Goal: Transaction & Acquisition: Purchase product/service

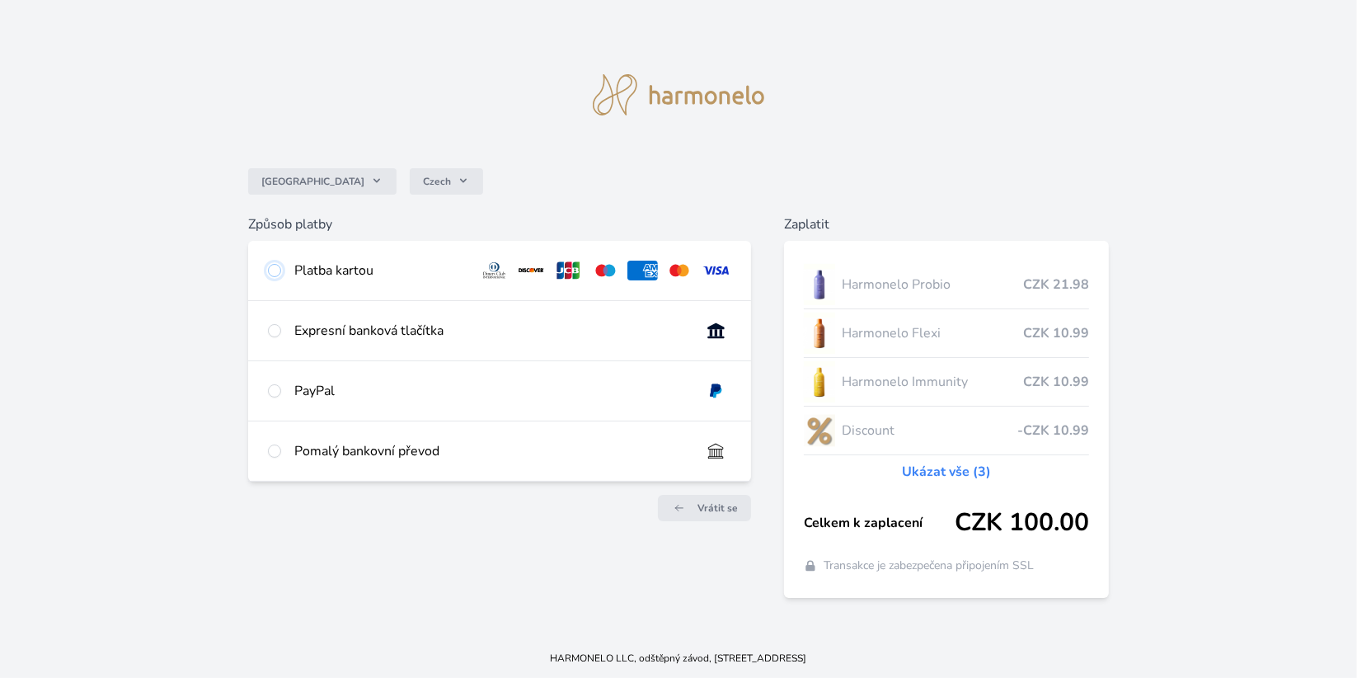
click at [279, 269] on input "radio" at bounding box center [274, 270] width 13 height 13
radio input "true"
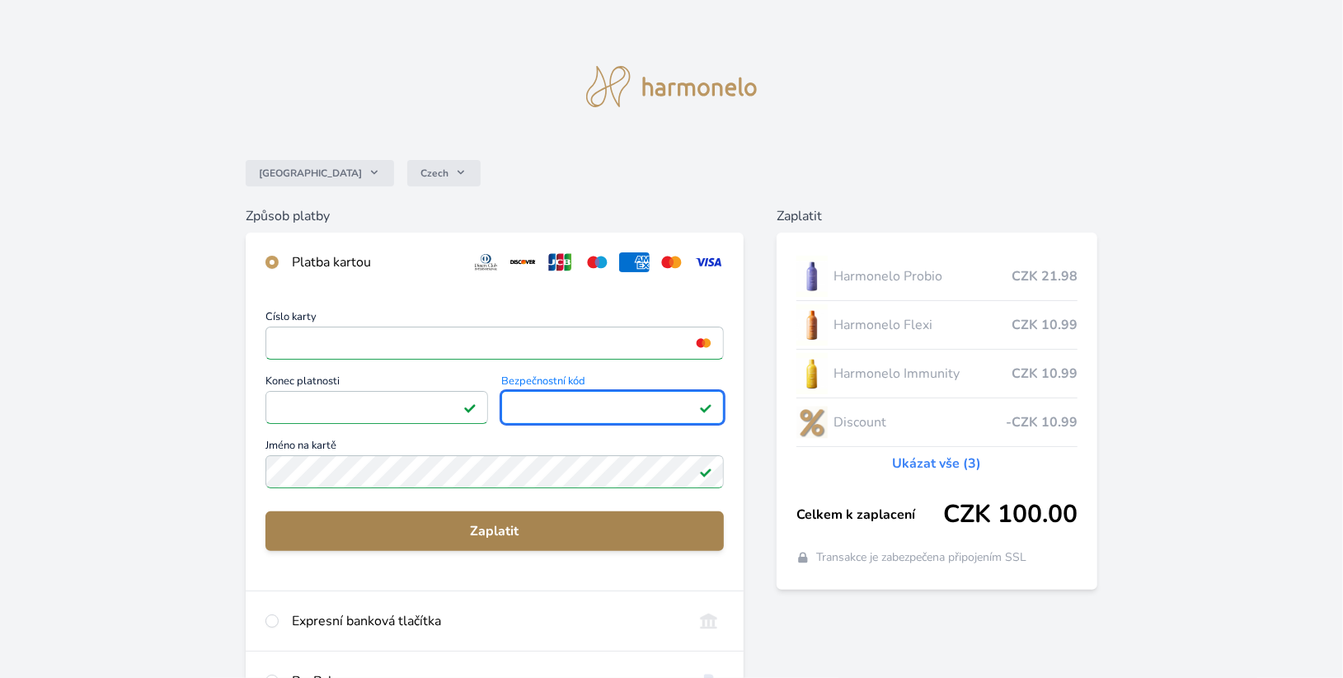
click at [448, 528] on span "Zaplatit" at bounding box center [495, 531] width 432 height 20
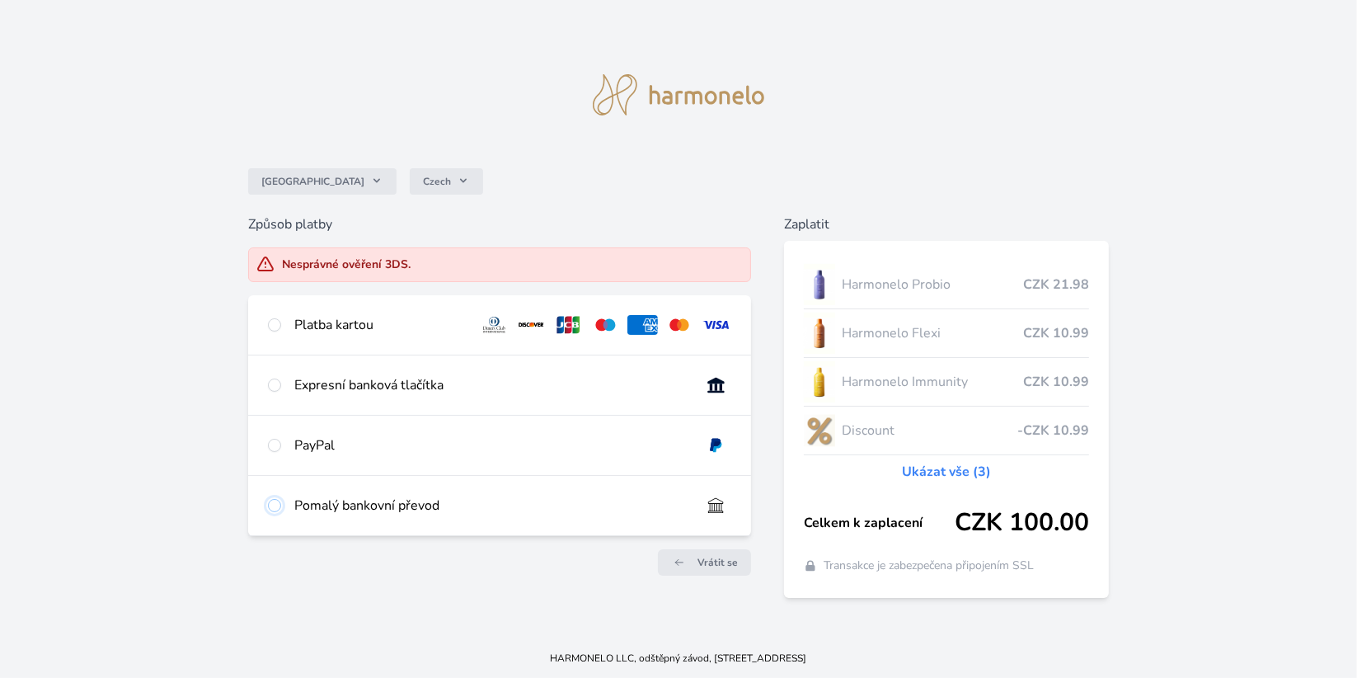
click at [272, 508] on input "radio" at bounding box center [274, 505] width 13 height 13
radio input "true"
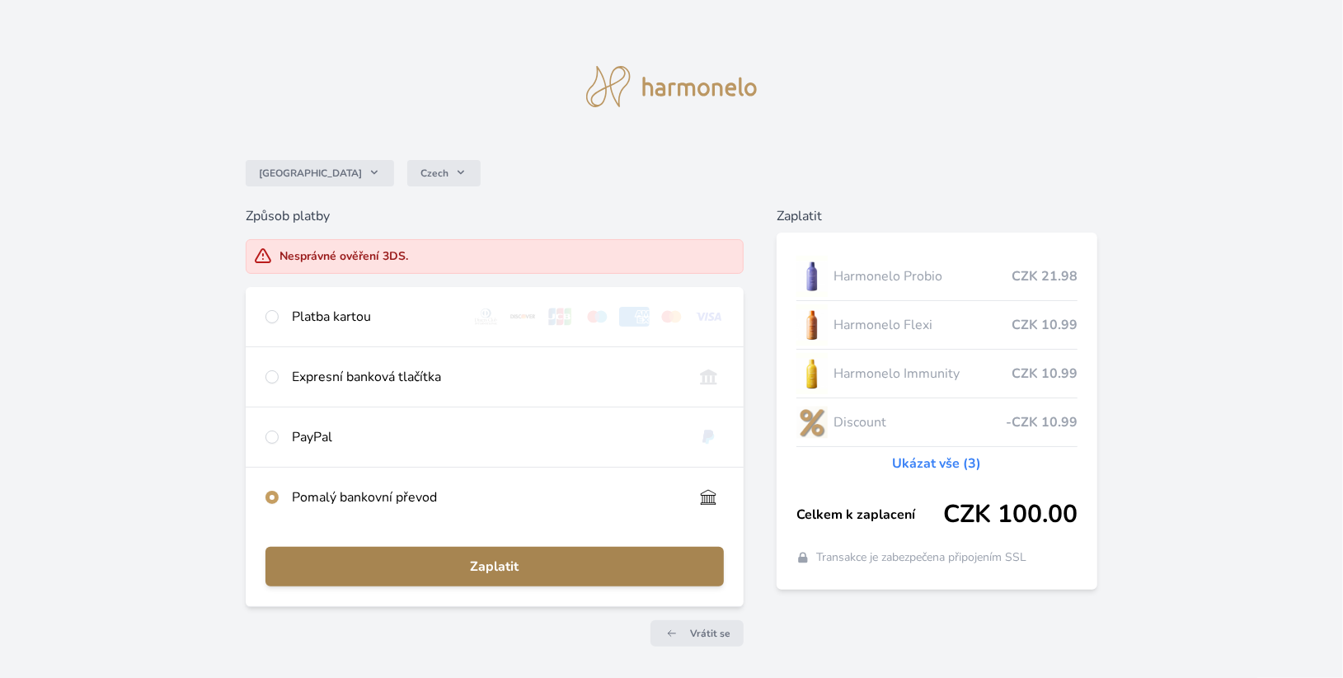
click at [477, 570] on span "Zaplatit" at bounding box center [495, 567] width 432 height 20
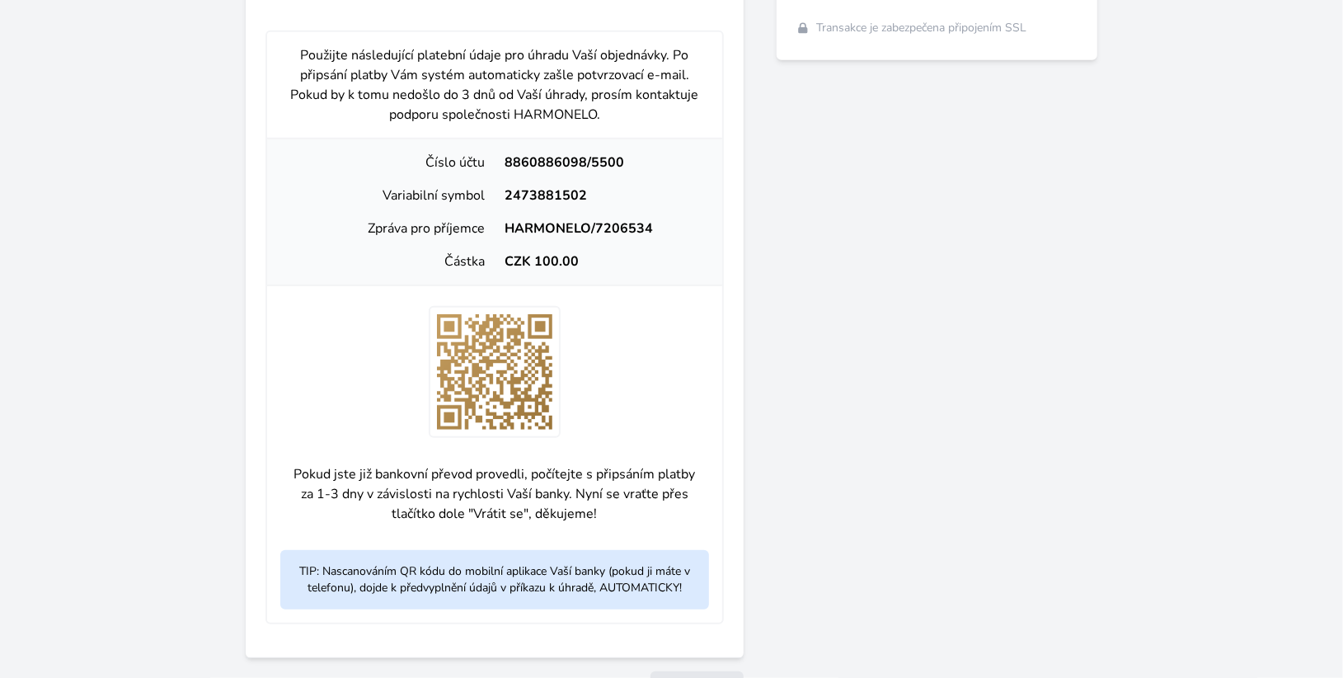
scroll to position [493, 0]
